Goal: Find specific page/section: Find specific page/section

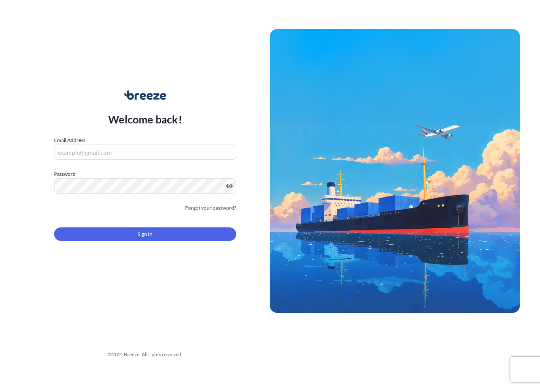
type input "[EMAIL_ADDRESS][DOMAIN_NAME]"
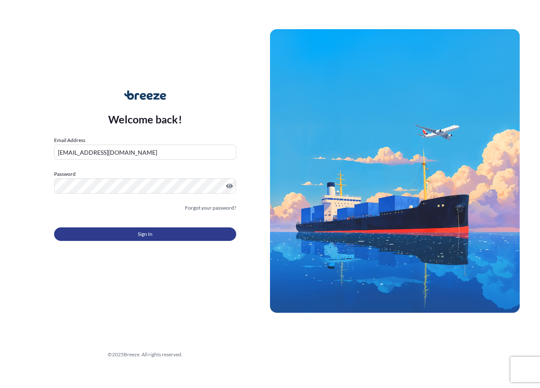
click at [136, 234] on button "Sign In" at bounding box center [145, 234] width 182 height 14
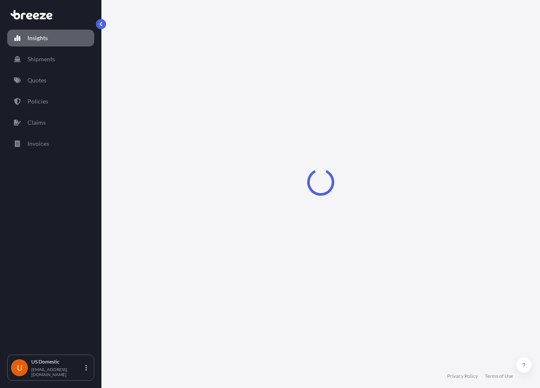
select select "2025"
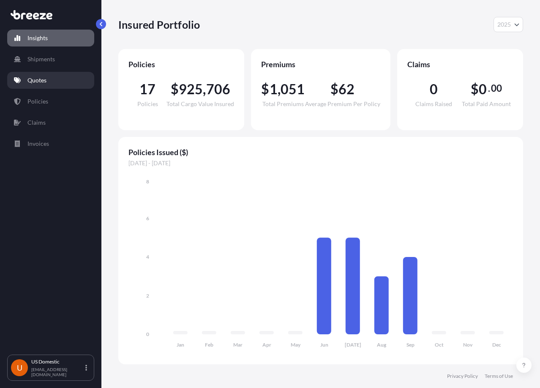
click at [47, 76] on link "Quotes" at bounding box center [50, 80] width 87 height 17
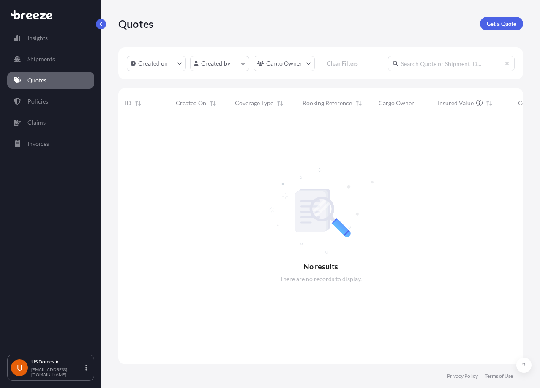
scroll to position [270, 398]
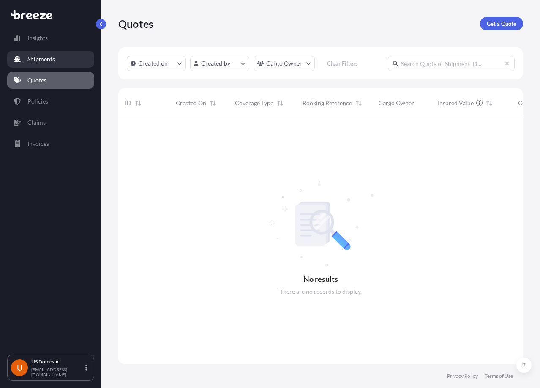
click at [43, 60] on p "Shipments" at bounding box center [40, 59] width 27 height 8
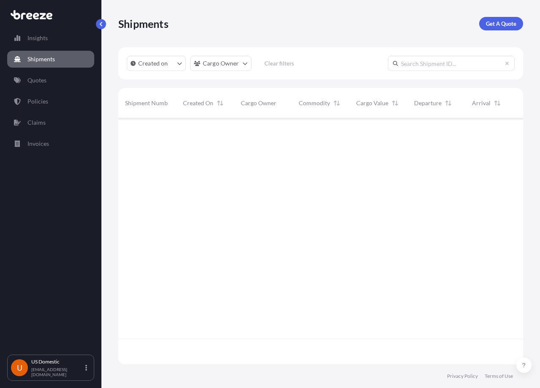
scroll to position [270, 398]
click at [454, 62] on input "text" at bounding box center [451, 63] width 127 height 15
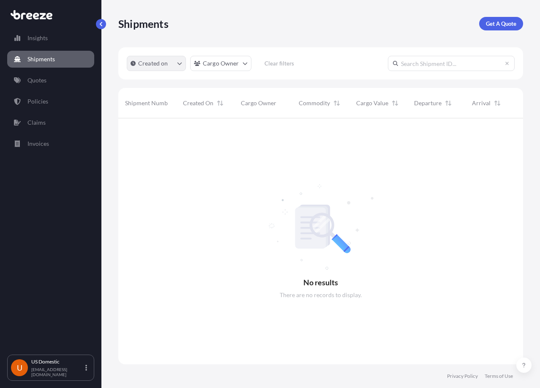
click at [175, 62] on button "Created on" at bounding box center [156, 63] width 59 height 15
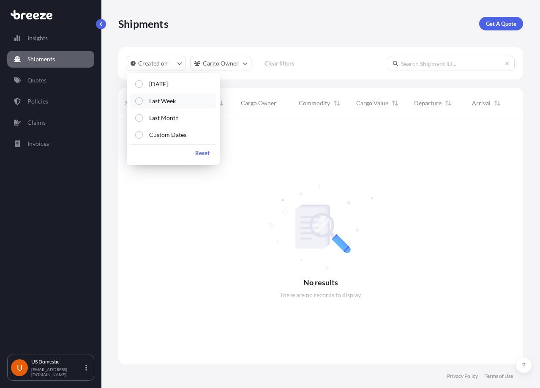
click at [166, 102] on p "Last Week" at bounding box center [162, 101] width 27 height 8
click at [185, 211] on div at bounding box center [320, 241] width 405 height 246
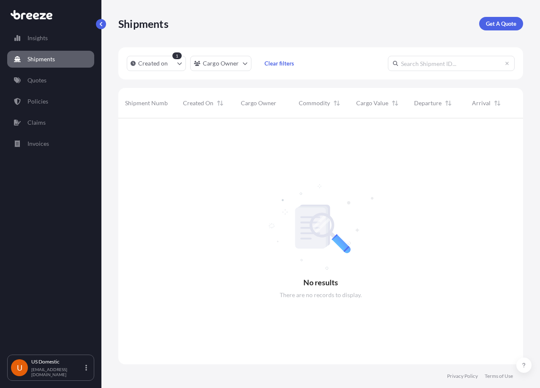
click at [176, 54] on div "1" at bounding box center [176, 55] width 9 height 7
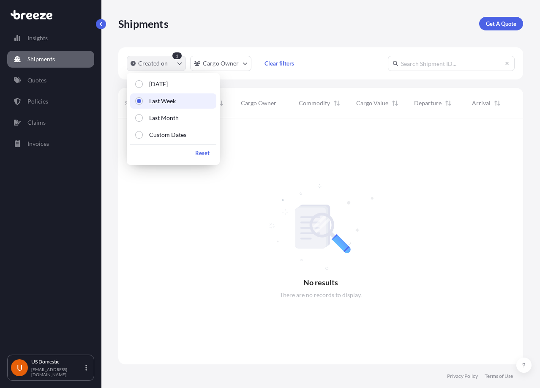
click at [179, 64] on icon "createdOn Filter options" at bounding box center [179, 63] width 5 height 3
click at [181, 106] on button "Last Week" at bounding box center [173, 100] width 86 height 15
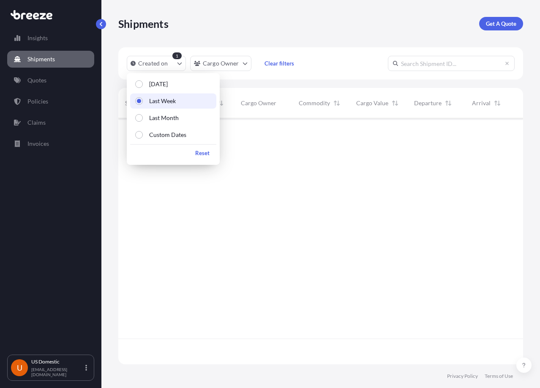
click at [314, 171] on div at bounding box center [320, 228] width 405 height 220
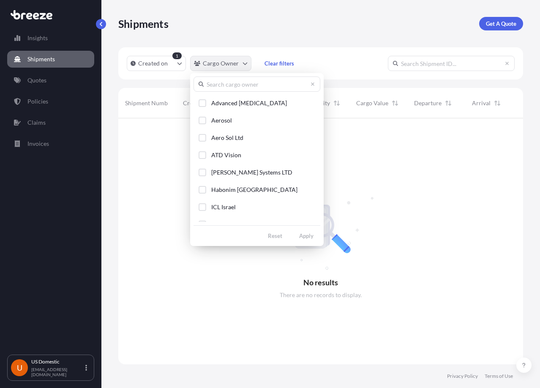
click at [244, 60] on html "Insights Shipments Quotes Policies Claims Invoices U [GEOGRAPHIC_DATA] Domestic…" at bounding box center [270, 194] width 540 height 388
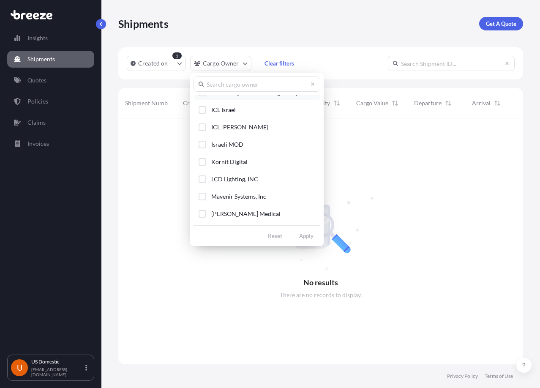
scroll to position [84, 0]
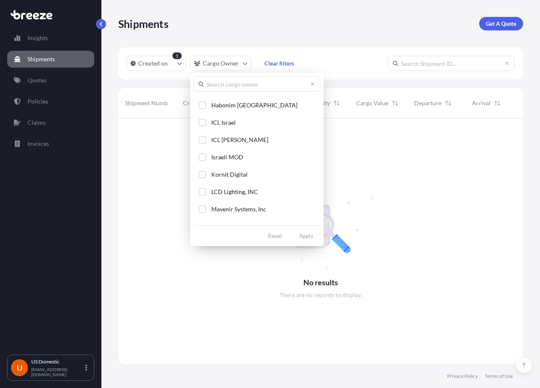
click at [223, 79] on input "text" at bounding box center [256, 83] width 127 height 15
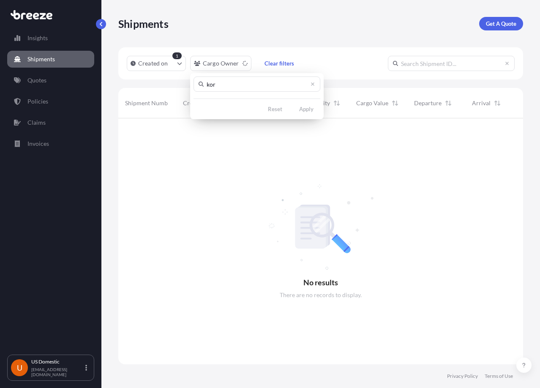
scroll to position [0, 0]
type input "k"
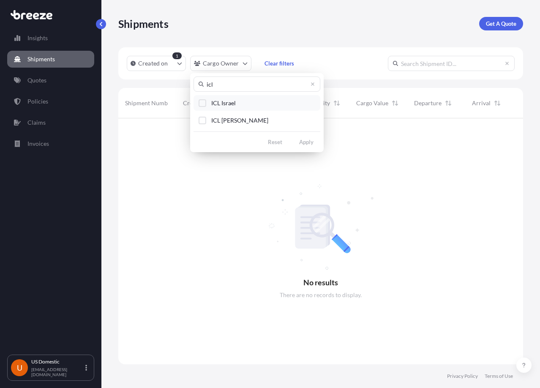
type input "icl"
click at [276, 106] on button "ICL Israel" at bounding box center [256, 103] width 127 height 16
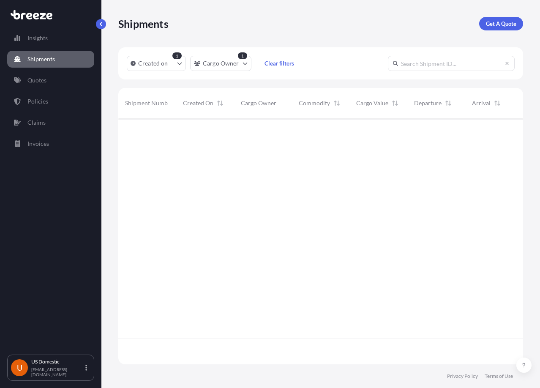
scroll to position [270, 398]
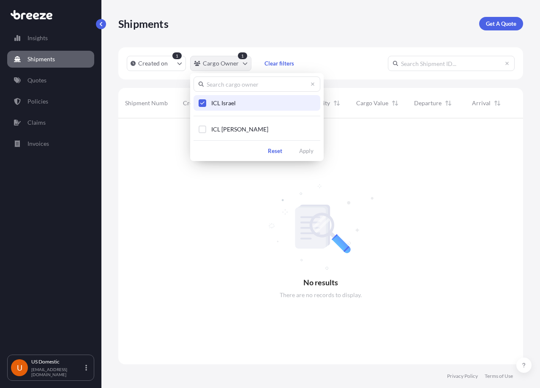
click at [244, 60] on html "Insights Shipments Quotes Policies Claims Invoices U [GEOGRAPHIC_DATA] Domestic…" at bounding box center [270, 194] width 540 height 388
click at [234, 128] on span "ICL [PERSON_NAME]" at bounding box center [239, 129] width 57 height 8
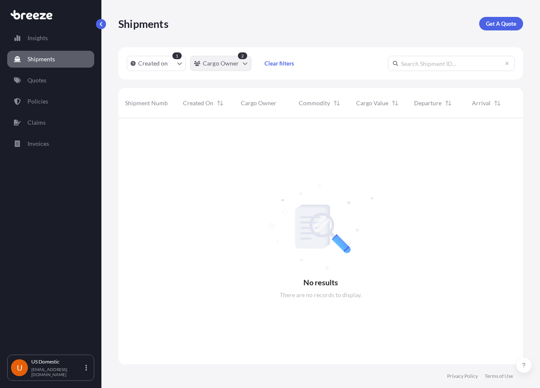
click at [243, 64] on html "Insights Shipments Quotes Policies Claims Invoices U [GEOGRAPHIC_DATA] Domestic…" at bounding box center [270, 194] width 540 height 388
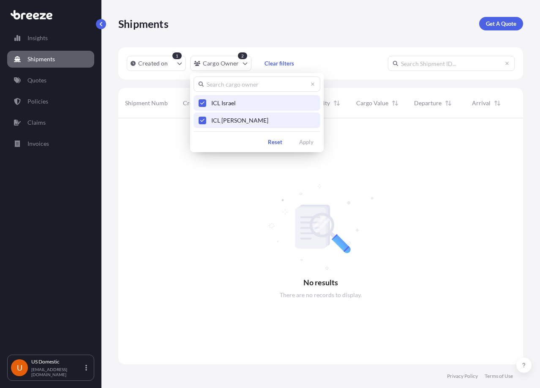
click at [208, 106] on button "ICL Israel" at bounding box center [256, 103] width 127 height 16
click at [209, 114] on button "ICL [PERSON_NAME]" at bounding box center [256, 120] width 127 height 16
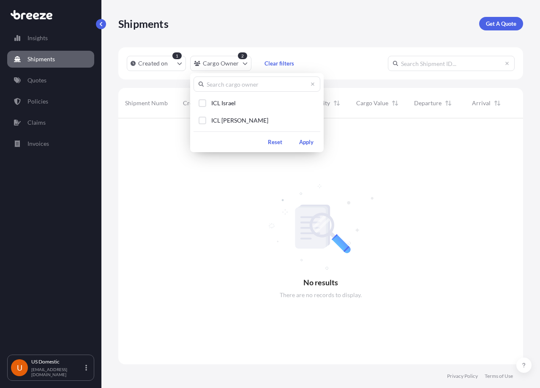
click at [185, 64] on html "Insights Shipments Quotes Policies Claims Invoices U [GEOGRAPHIC_DATA] Domestic…" at bounding box center [270, 194] width 540 height 388
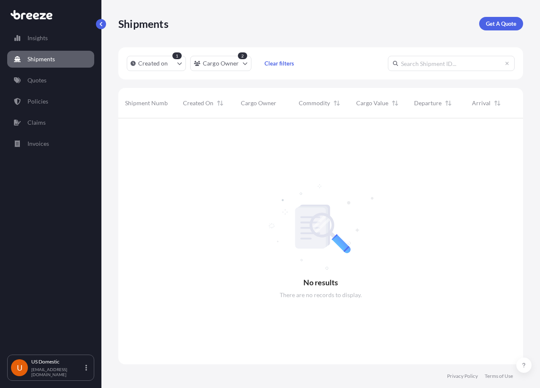
click at [174, 58] on div "1" at bounding box center [176, 55] width 9 height 7
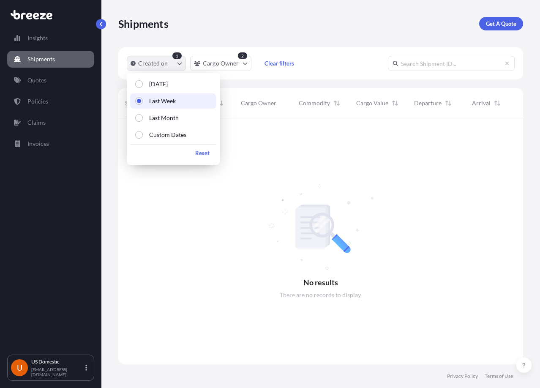
click at [179, 64] on icon "createdOn Filter options" at bounding box center [179, 63] width 5 height 3
click at [189, 85] on button "[DATE]" at bounding box center [173, 83] width 86 height 15
click at [177, 89] on button "[DATE]" at bounding box center [173, 83] width 86 height 15
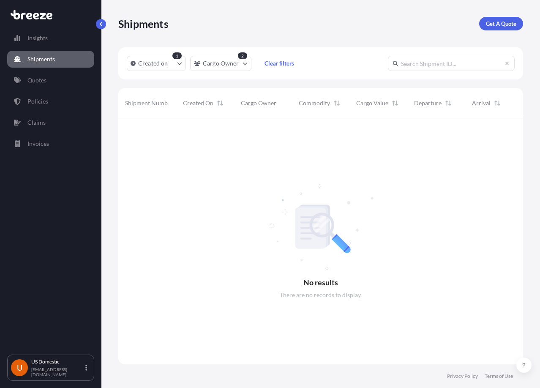
click at [230, 165] on div at bounding box center [320, 241] width 405 height 246
click at [507, 60] on input "text" at bounding box center [451, 63] width 127 height 15
click at [507, 65] on icon at bounding box center [506, 63] width 5 height 5
click at [62, 74] on link "Quotes" at bounding box center [50, 80] width 87 height 17
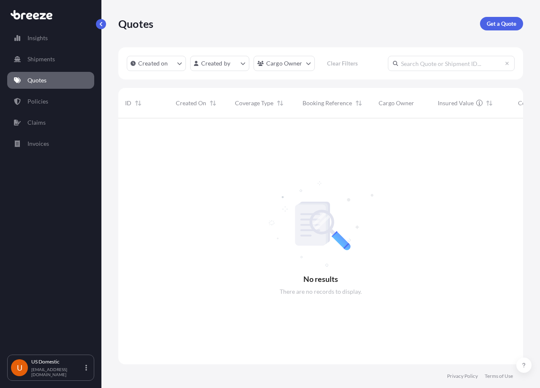
scroll to position [270, 398]
click at [187, 63] on div "Created on Created by Cargo Owner Clear Filters" at bounding box center [246, 63] width 239 height 15
click at [178, 62] on icon "createdOn Filter options" at bounding box center [179, 63] width 5 height 3
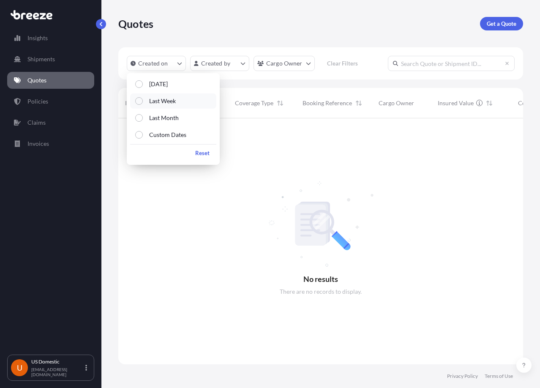
click at [180, 102] on button "Last Week" at bounding box center [173, 100] width 86 height 15
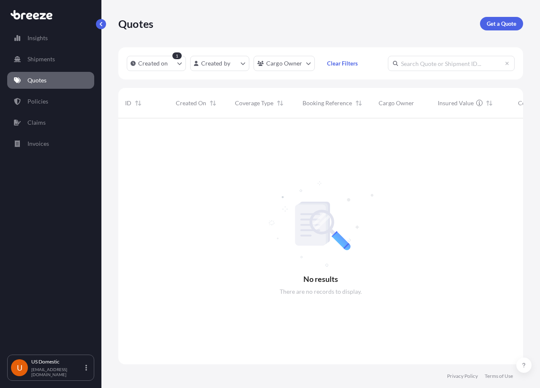
click at [355, 315] on div at bounding box center [475, 241] width 714 height 246
